Goal: Transaction & Acquisition: Purchase product/service

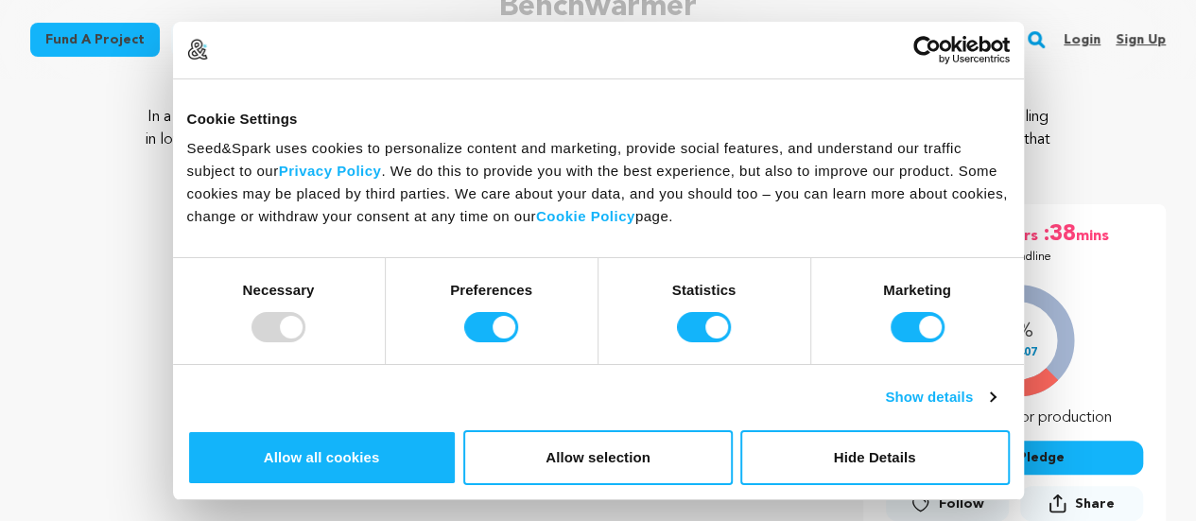
scroll to position [189, 0]
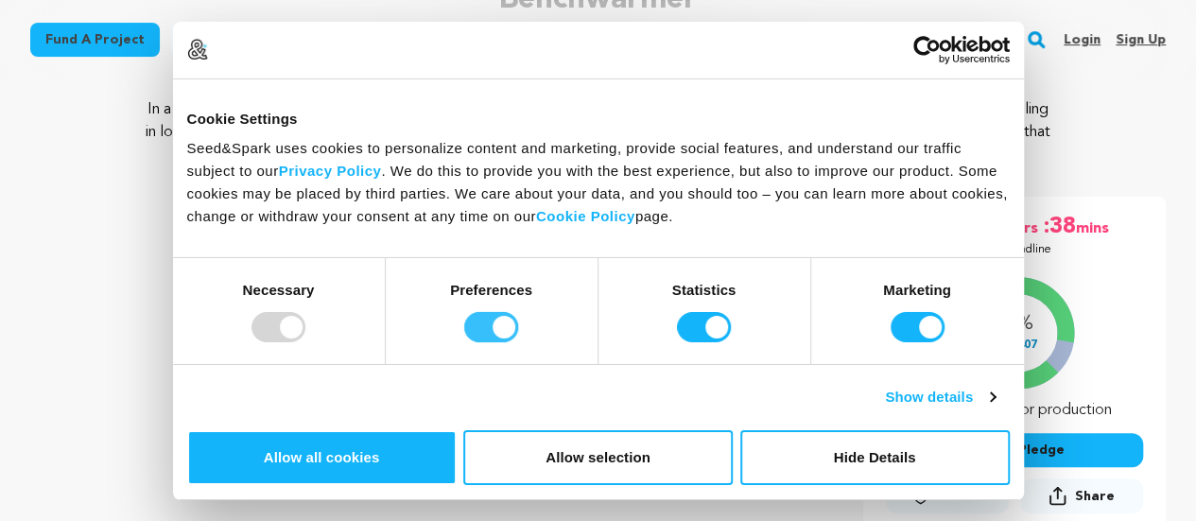
click at [518, 342] on input "Preferences" at bounding box center [491, 327] width 54 height 30
checkbox input "false"
drag, startPoint x: 699, startPoint y: 477, endPoint x: 743, endPoint y: 477, distance: 43.5
click at [702, 342] on input "Statistics" at bounding box center [704, 327] width 54 height 30
checkbox input "false"
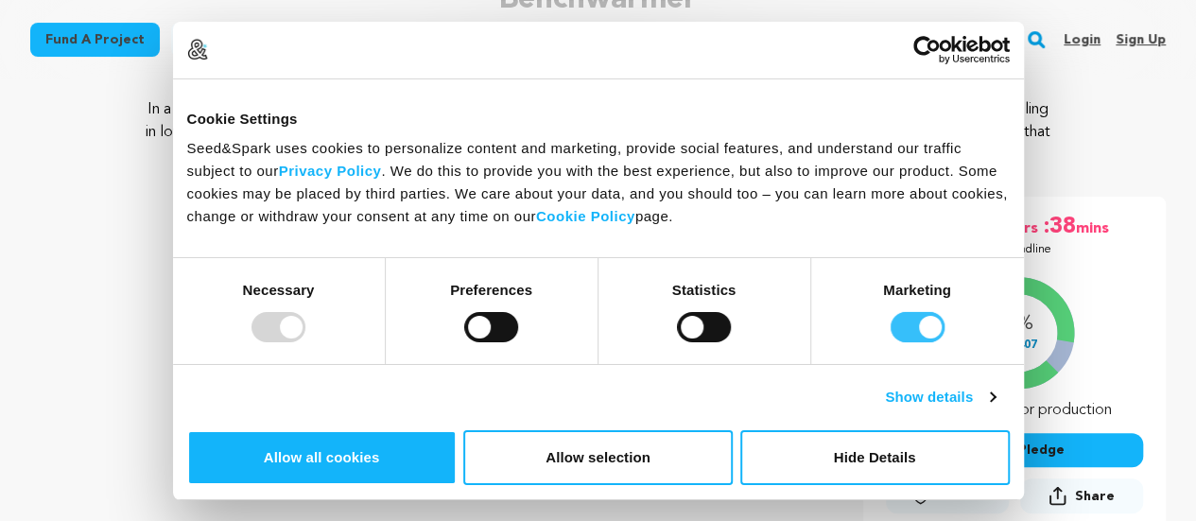
click at [890, 342] on input "Marketing" at bounding box center [917, 327] width 54 height 30
checkbox input "false"
click at [732, 430] on button "Allow selection" at bounding box center [597, 457] width 269 height 55
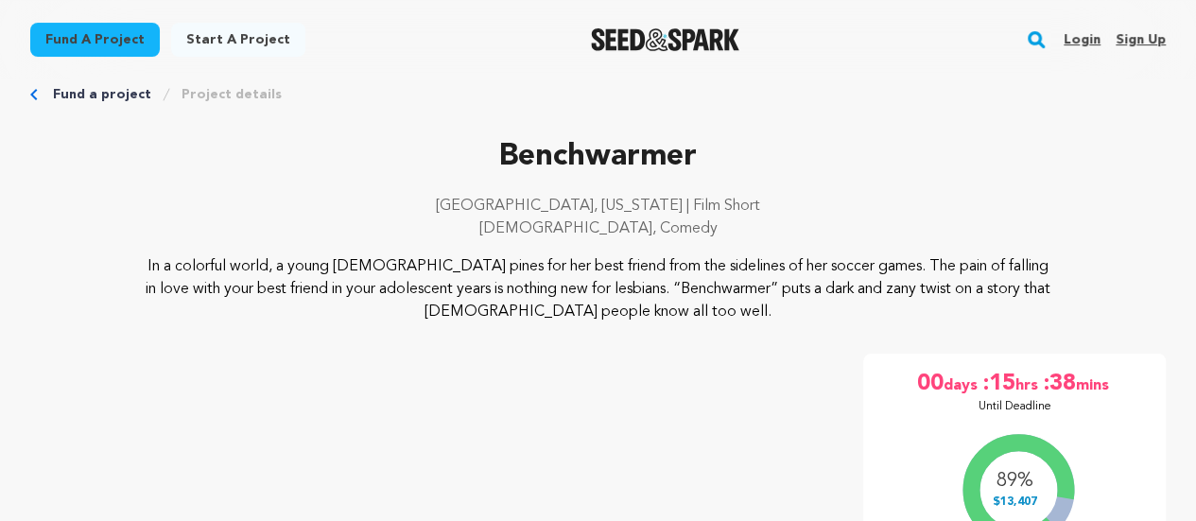
scroll to position [0, 0]
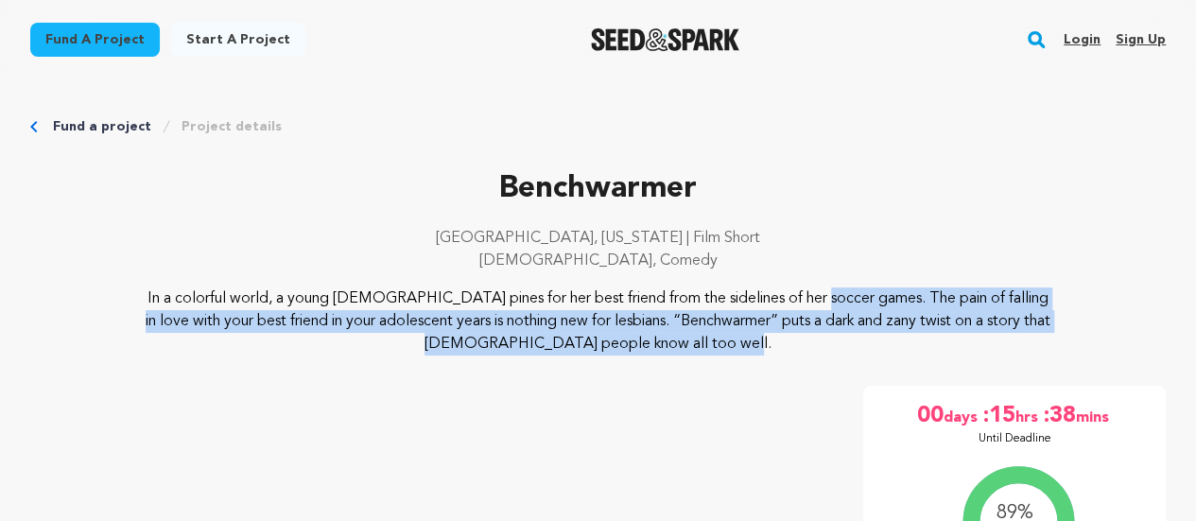
drag, startPoint x: 622, startPoint y: 299, endPoint x: 637, endPoint y: 341, distance: 45.1
click at [637, 341] on p "In a colorful world, a young [DEMOGRAPHIC_DATA] pines for her best friend from …" at bounding box center [598, 321] width 908 height 68
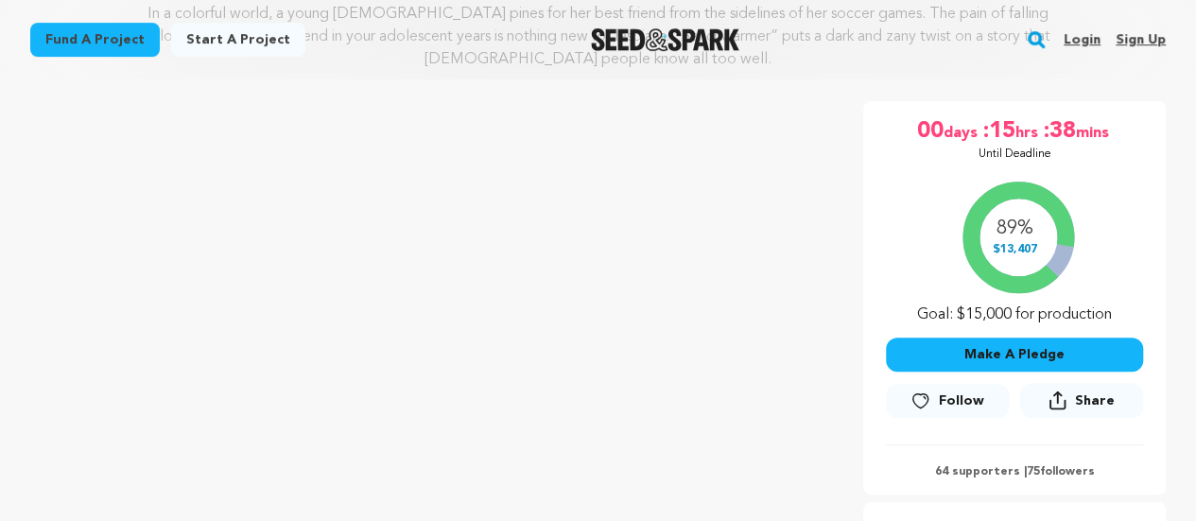
scroll to position [284, 0]
click at [994, 347] on button "Make A Pledge" at bounding box center [1014, 355] width 257 height 34
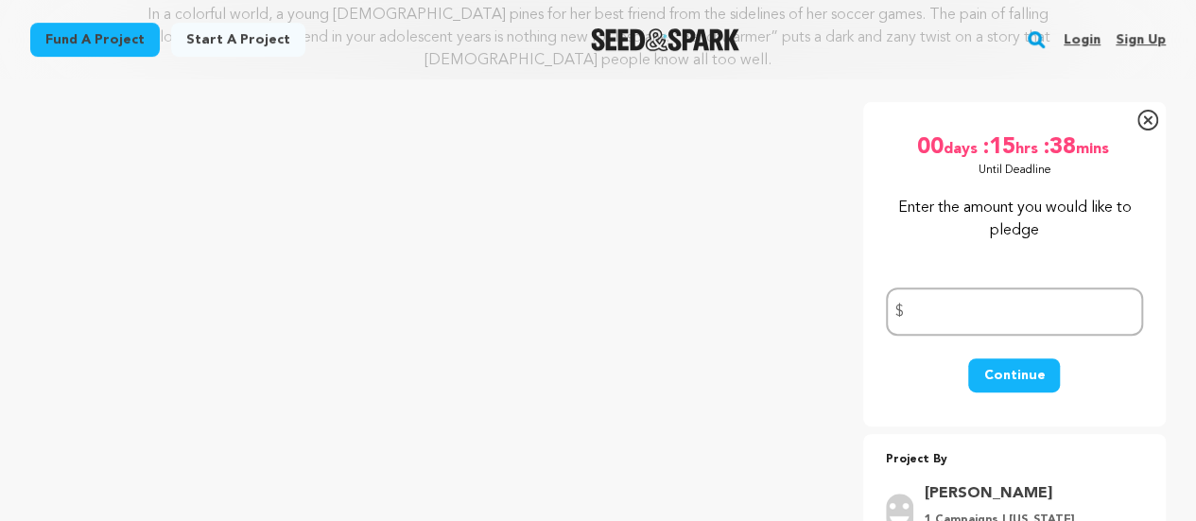
click at [1137, 117] on icon at bounding box center [1147, 120] width 21 height 21
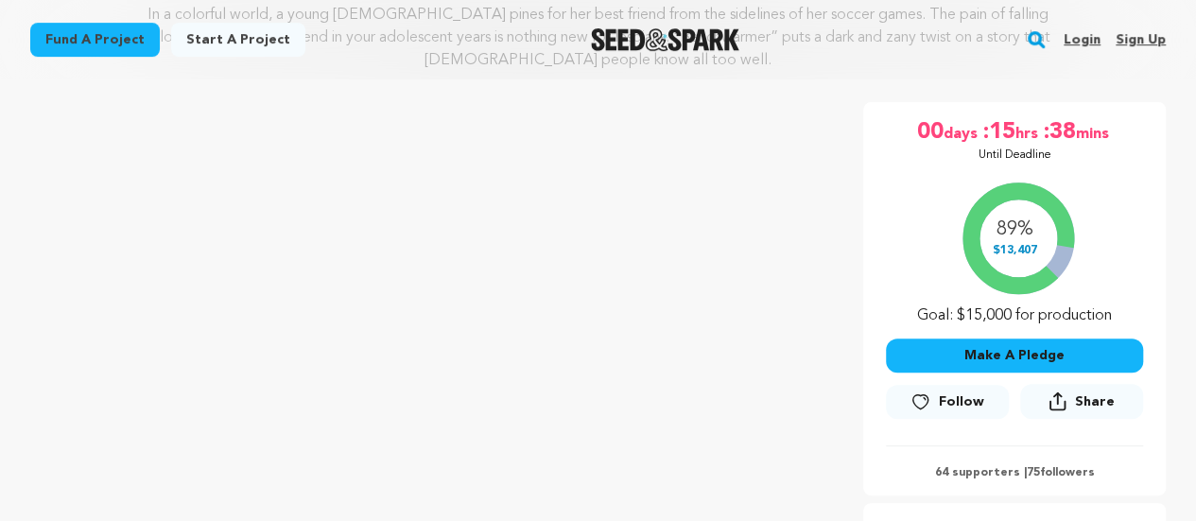
click at [1062, 357] on button "Make A Pledge" at bounding box center [1014, 355] width 257 height 34
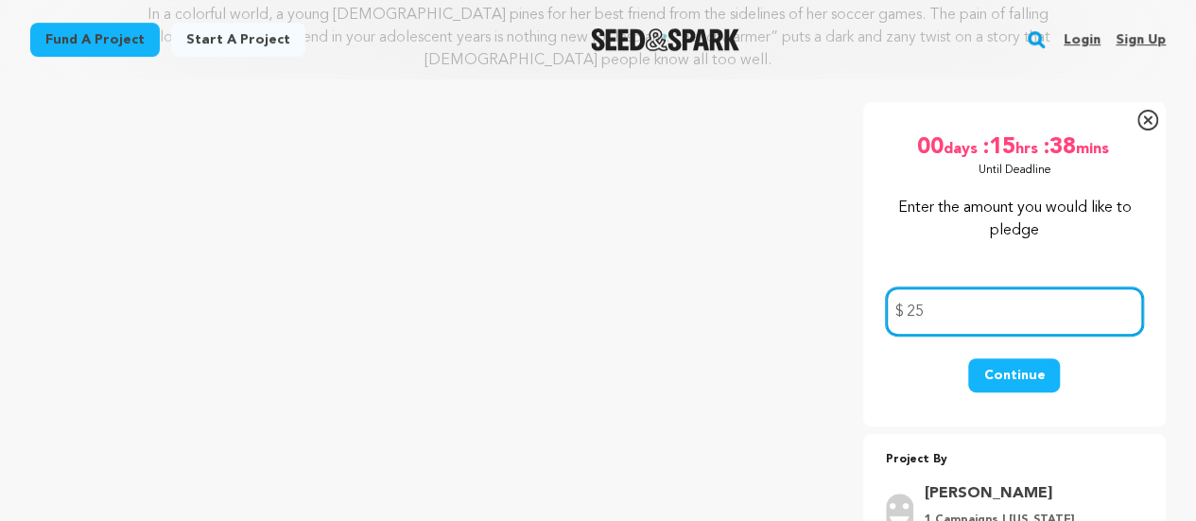
type input "25"
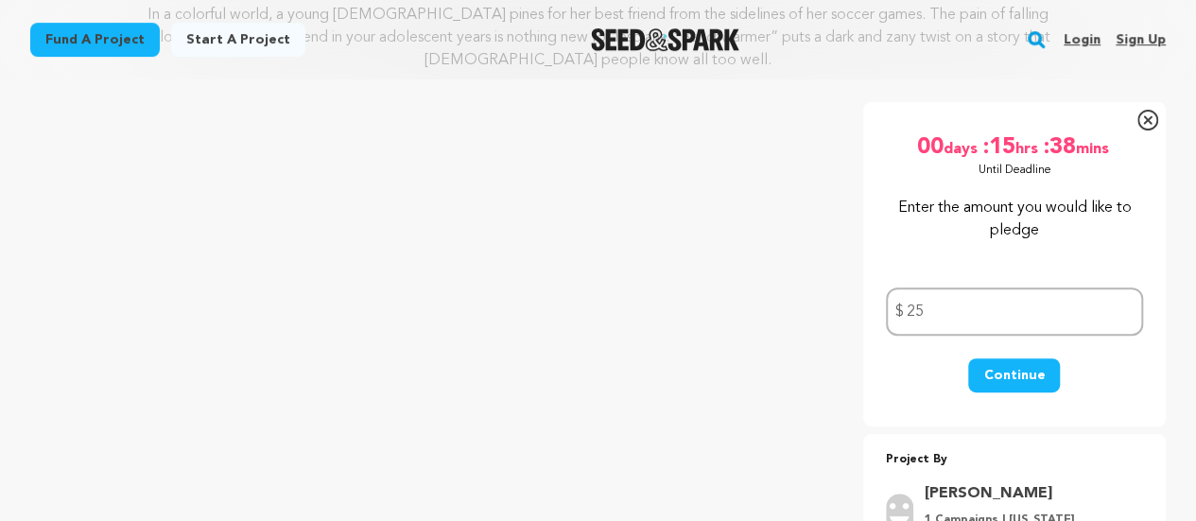
click at [1004, 369] on button "Continue" at bounding box center [1014, 375] width 92 height 34
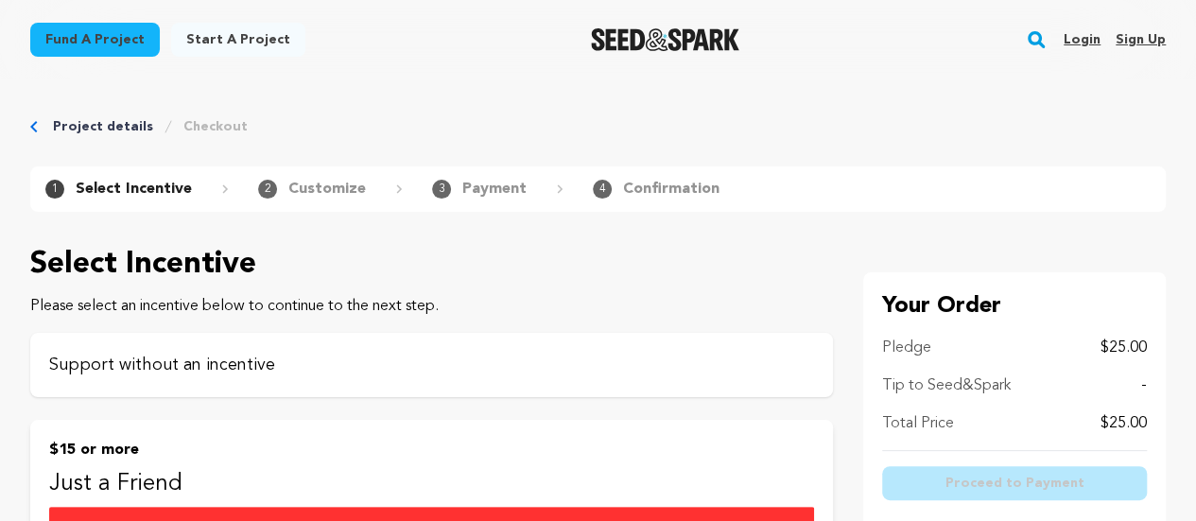
click at [457, 340] on div "Support without an incentive" at bounding box center [431, 365] width 802 height 64
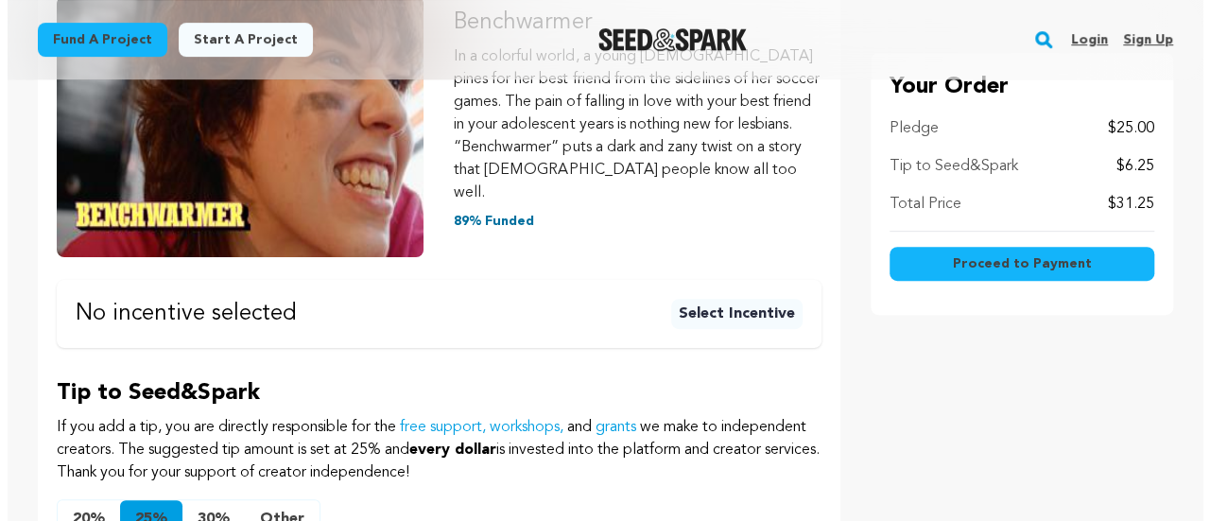
scroll to position [473, 0]
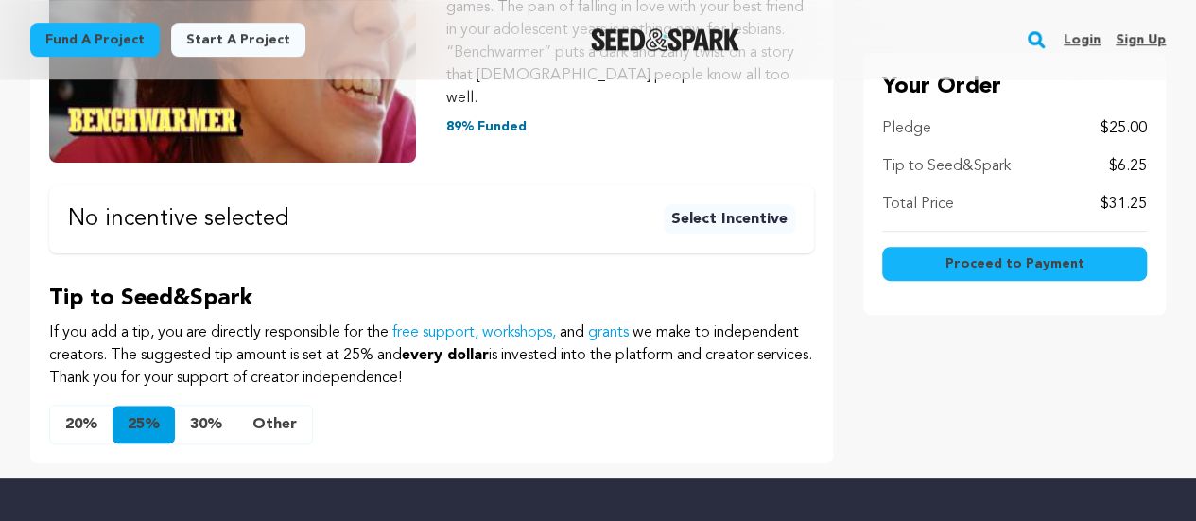
click at [298, 405] on button "Other" at bounding box center [274, 424] width 75 height 38
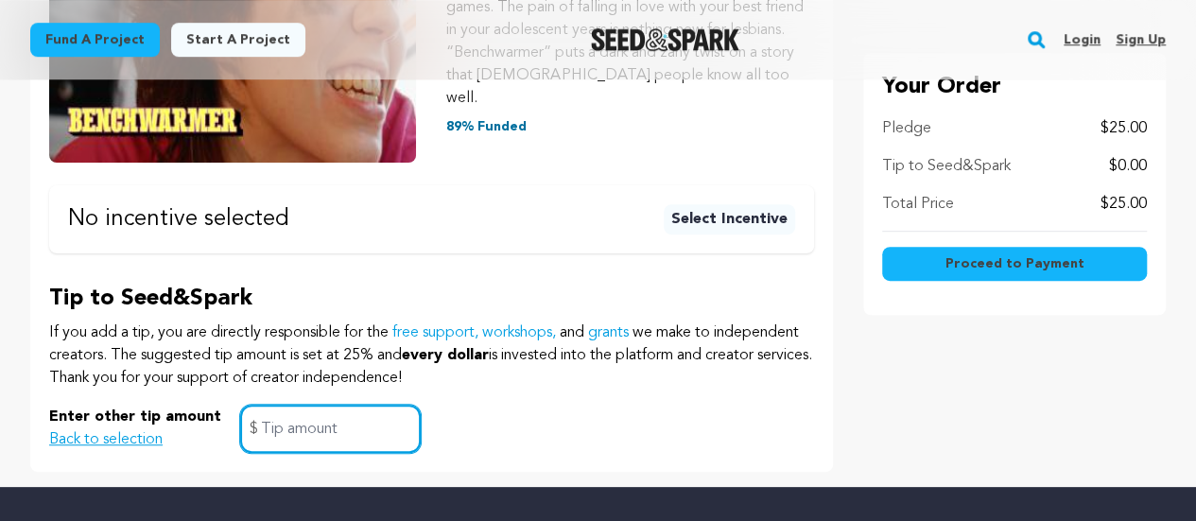
click at [295, 405] on input "text" at bounding box center [330, 428] width 181 height 48
type input "0"
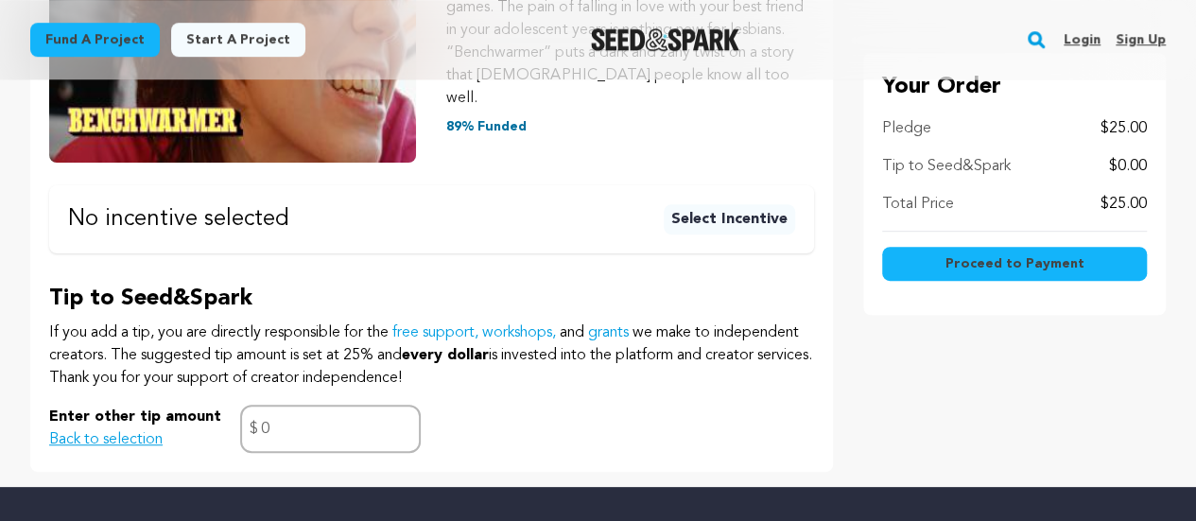
click at [501, 369] on div "Tip to Seed&Spark If you add a tip, you are directly responsible for the free s…" at bounding box center [431, 368] width 765 height 169
click at [1048, 260] on span "Proceed to Payment" at bounding box center [1013, 263] width 139 height 19
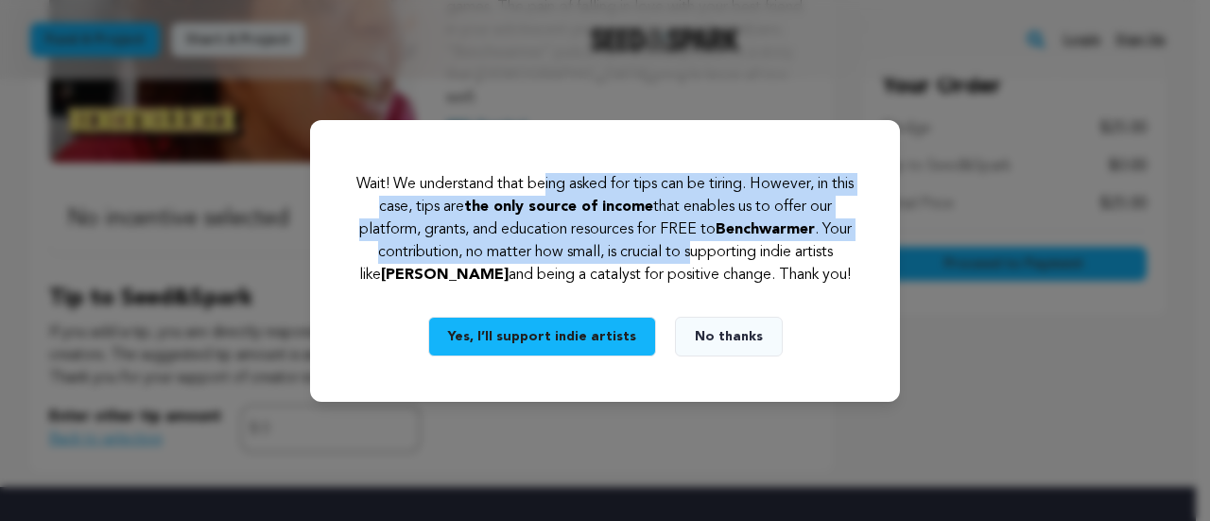
drag, startPoint x: 553, startPoint y: 167, endPoint x: 730, endPoint y: 239, distance: 190.8
click at [730, 239] on p "Wait! We understand that being asked for tips can be tiring. However, in this c…" at bounding box center [604, 229] width 499 height 113
click at [722, 347] on button "No thanks" at bounding box center [729, 337] width 108 height 40
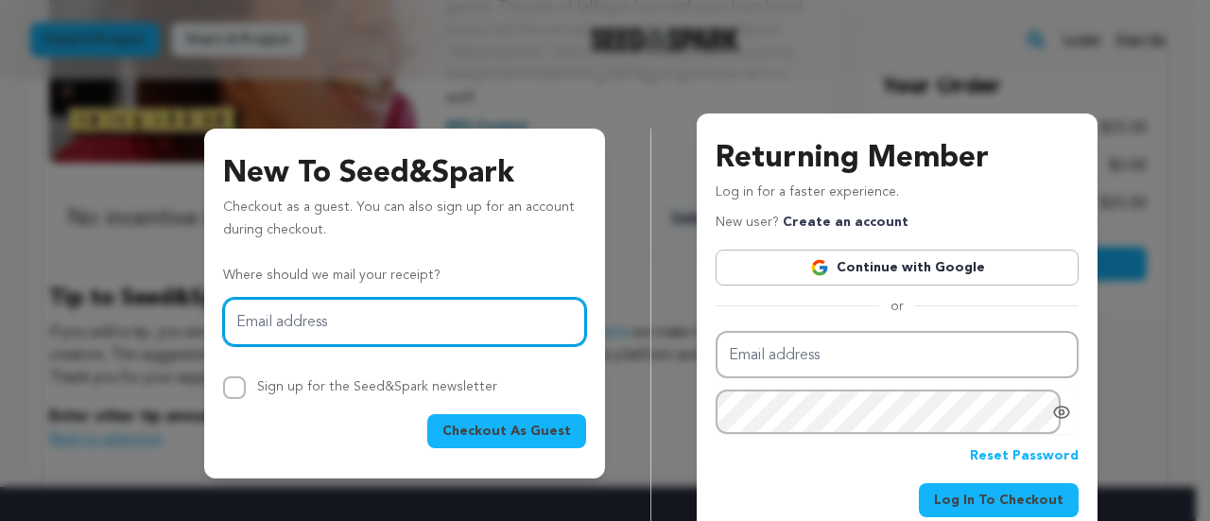
scroll to position [65, 0]
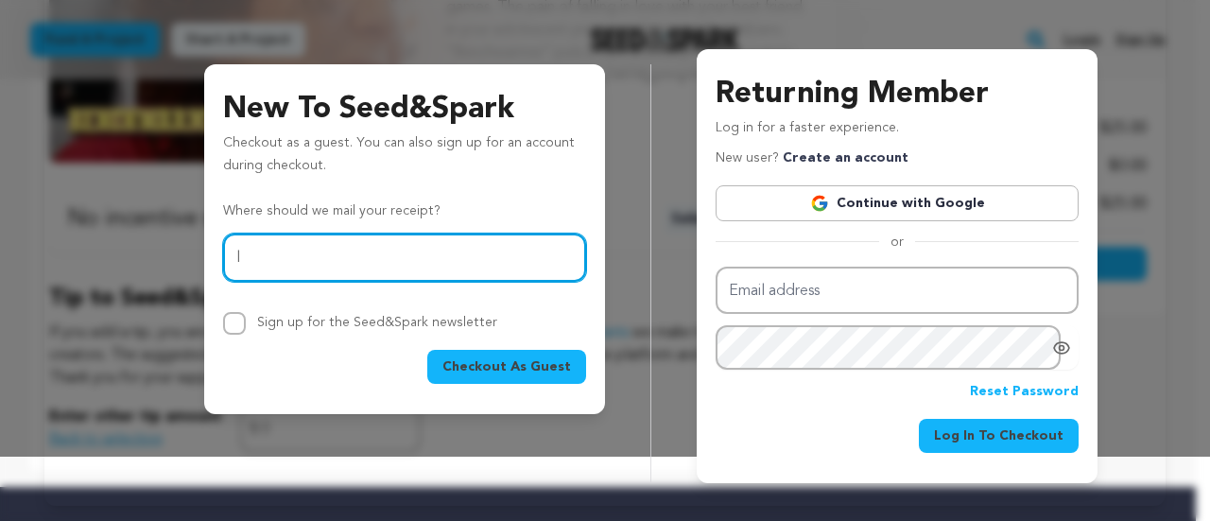
type input "[EMAIL_ADDRESS][DOMAIN_NAME]"
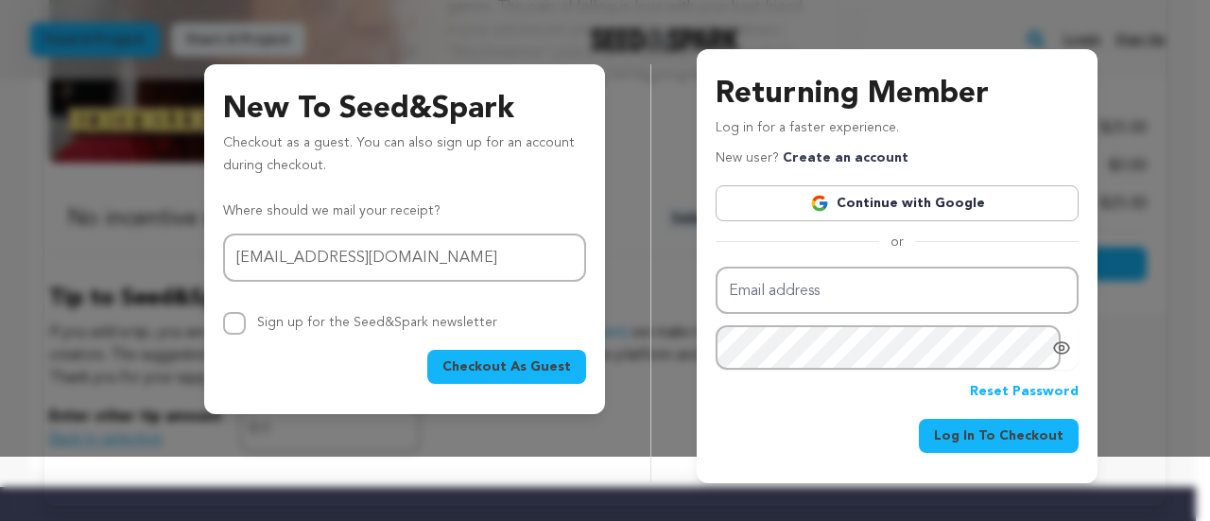
click at [520, 371] on span "Checkout As Guest" at bounding box center [506, 366] width 129 height 19
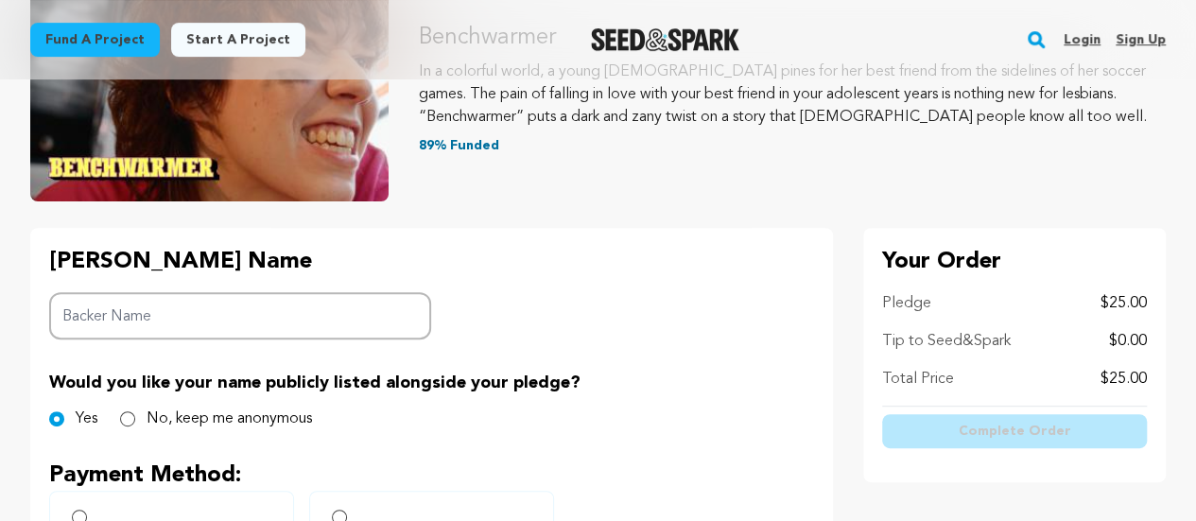
scroll to position [378, 0]
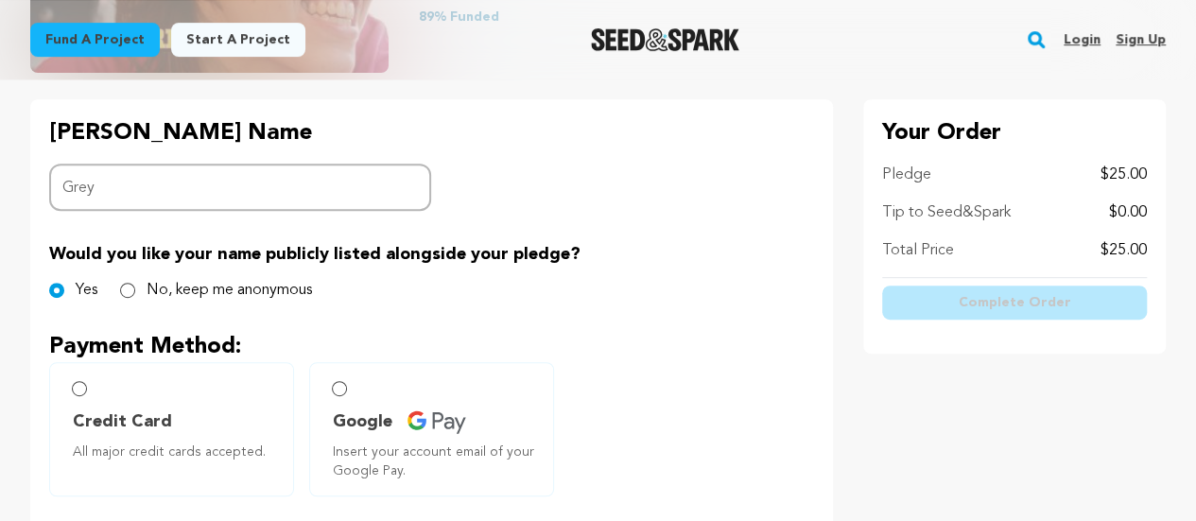
type input "Grey"
click at [667, 217] on div "[PERSON_NAME] Name Backer Name Grey Would you like your name publicly listed al…" at bounding box center [431, 468] width 802 height 739
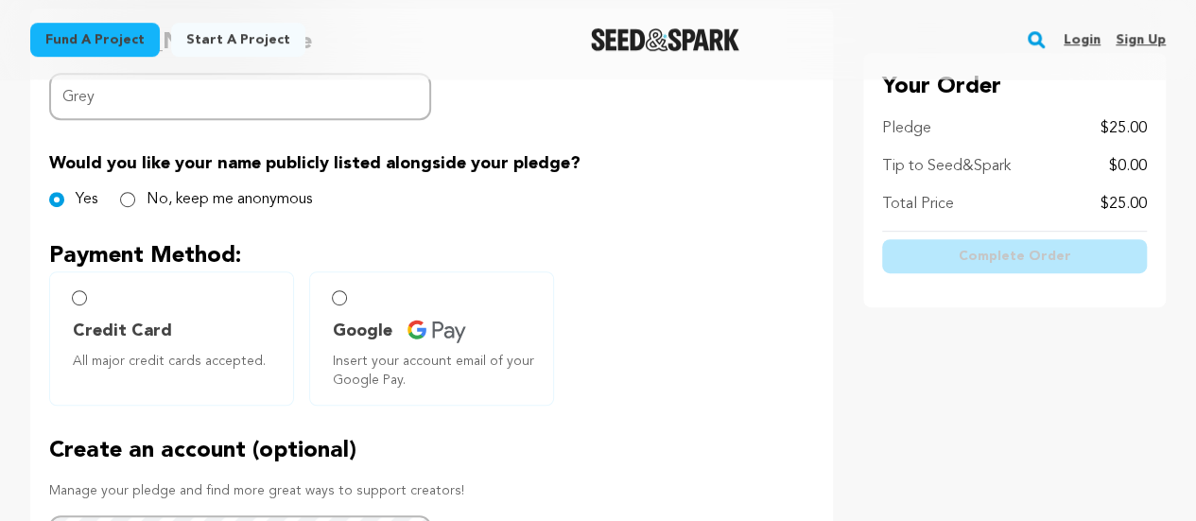
scroll to position [473, 0]
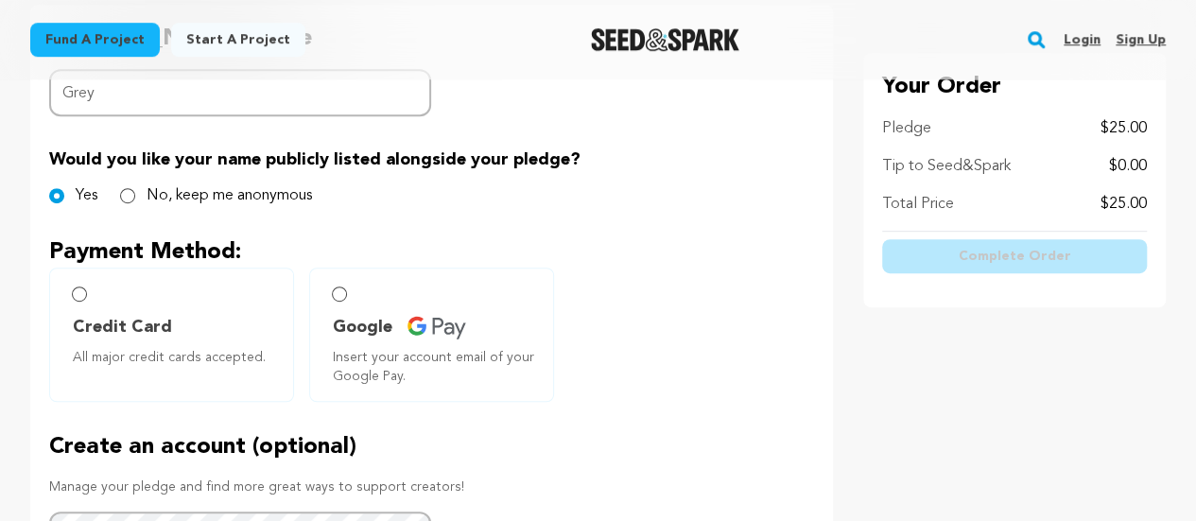
click at [221, 330] on span "Credit Card" at bounding box center [175, 327] width 205 height 26
radio input "true"
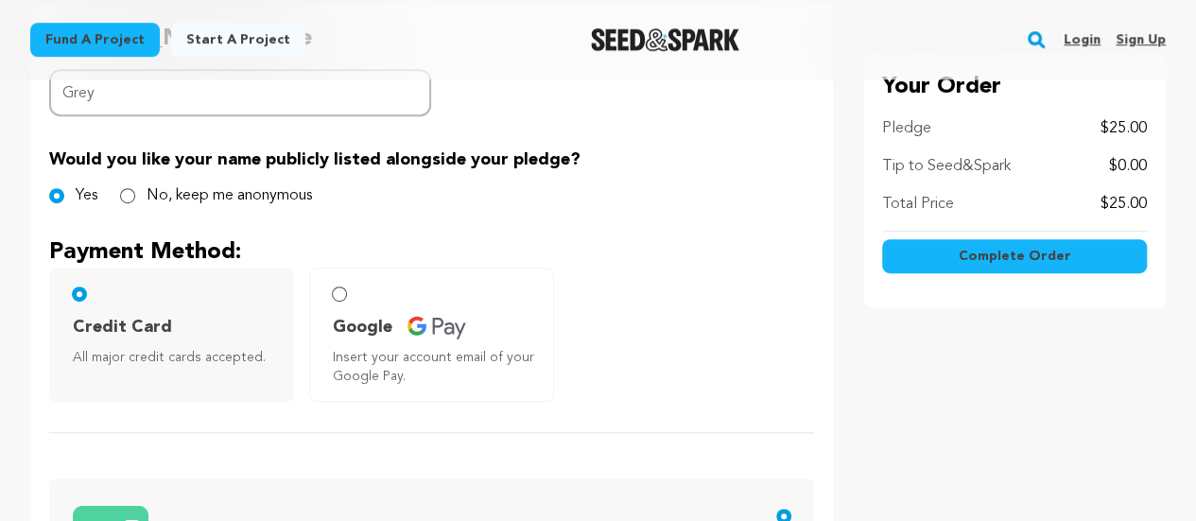
click at [331, 326] on label "Google Insert your account email of your Google Pay." at bounding box center [431, 334] width 245 height 134
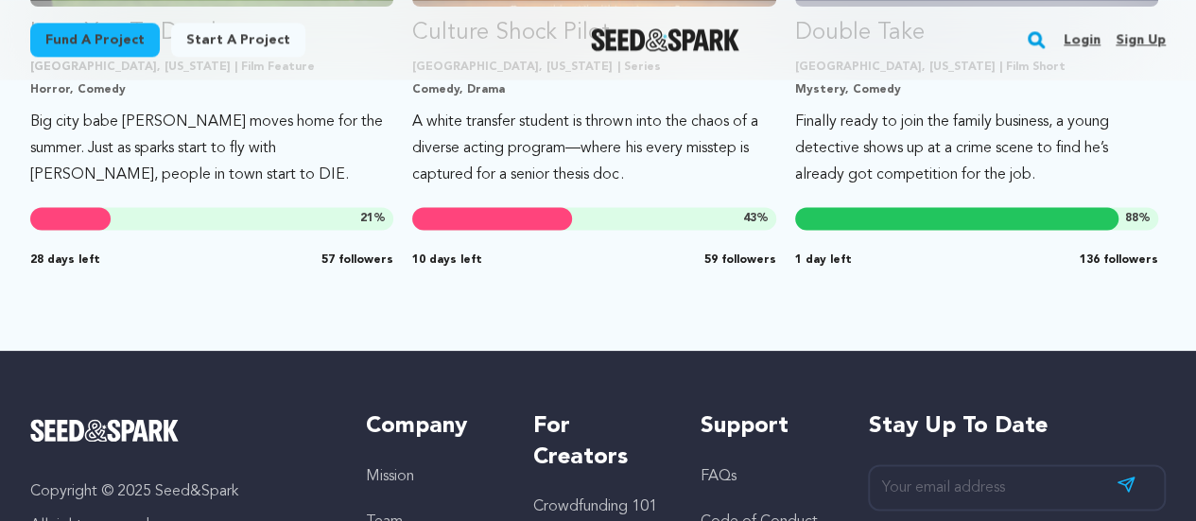
scroll to position [1323, 0]
